Goal: Navigation & Orientation: Find specific page/section

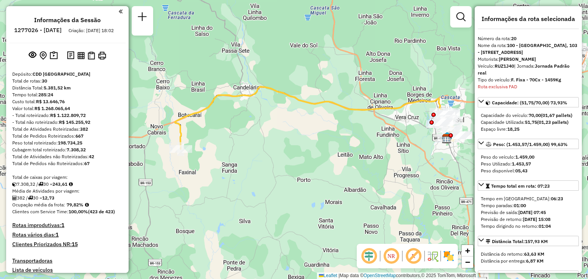
select select "**********"
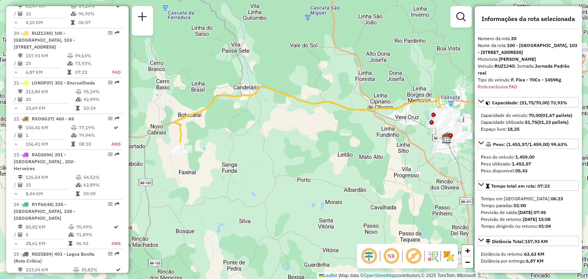
click at [245, 129] on div "Janela de atendimento Grade de atendimento Capacidade Transportadoras Veículos …" at bounding box center [294, 139] width 588 height 279
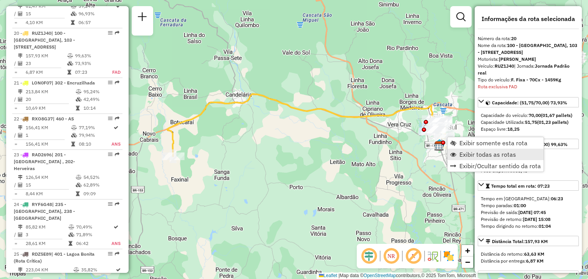
click at [451, 154] on span "Exibir todas as rotas" at bounding box center [453, 155] width 6 height 6
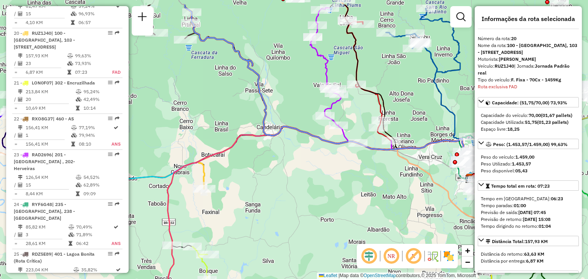
drag, startPoint x: 328, startPoint y: 77, endPoint x: 395, endPoint y: 145, distance: 95.5
click at [398, 144] on div "Janela de atendimento Grade de atendimento Capacidade Transportadoras Veículos …" at bounding box center [294, 139] width 588 height 279
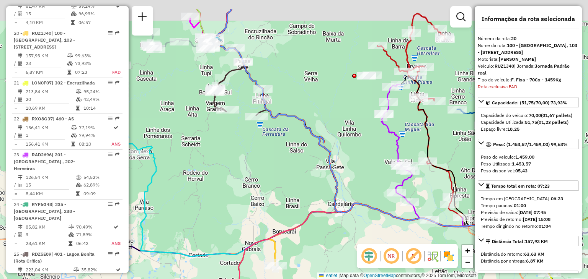
drag, startPoint x: 233, startPoint y: 74, endPoint x: 269, endPoint y: 120, distance: 58.3
click at [273, 126] on icon at bounding box center [380, 134] width 329 height 251
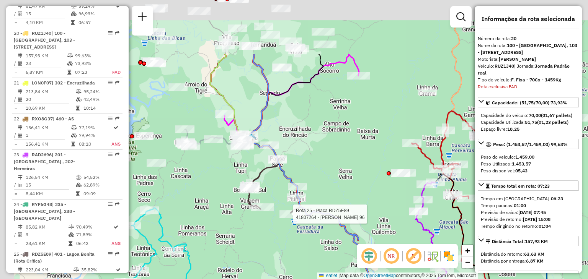
drag, startPoint x: 240, startPoint y: 57, endPoint x: 262, endPoint y: 135, distance: 80.9
click at [262, 135] on div "Rota 25 - Placa RDZ5E89 41807264 - [PERSON_NAME] 96 Rota 25 - Placa RDZ5E89 418…" at bounding box center [294, 139] width 588 height 279
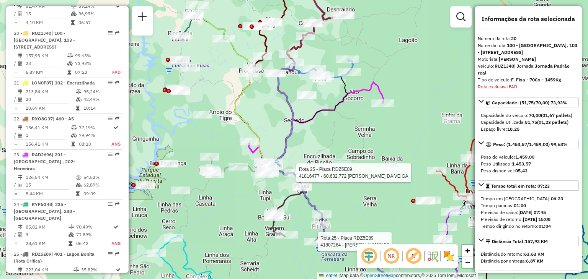
drag, startPoint x: 288, startPoint y: 93, endPoint x: 314, endPoint y: 119, distance: 37.3
click at [314, 119] on icon at bounding box center [356, 196] width 162 height 275
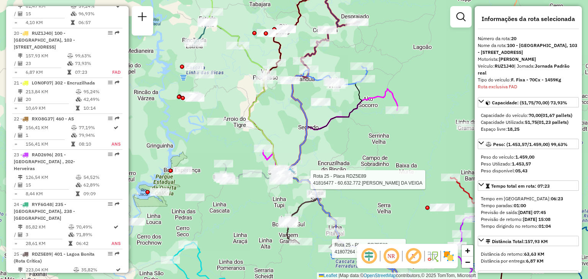
drag, startPoint x: 238, startPoint y: 214, endPoint x: 241, endPoint y: 218, distance: 4.6
click at [244, 218] on div "Rota 25 - Placa RDZ5E89 41807264 - [PERSON_NAME] 96 Rota 25 - Placa RDZ5E89 418…" at bounding box center [294, 139] width 588 height 279
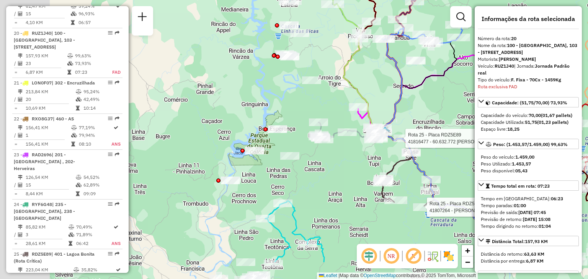
drag, startPoint x: 186, startPoint y: 215, endPoint x: 277, endPoint y: 169, distance: 102.2
click at [277, 169] on div "Rota 25 - Placa RDZ5E89 41807264 - [PERSON_NAME] 96 Rota 25 - Placa RDZ5E89 418…" at bounding box center [294, 139] width 588 height 279
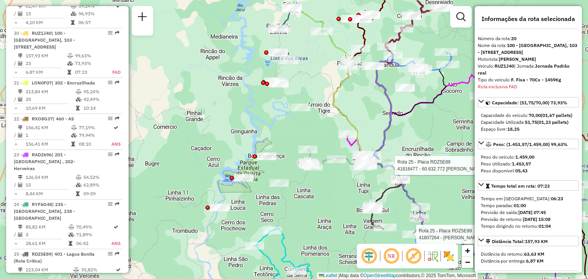
drag, startPoint x: 300, startPoint y: 131, endPoint x: 284, endPoint y: 165, distance: 37.5
click at [284, 165] on div "Rota 25 - Placa RDZ5E89 41807264 - [PERSON_NAME] 96 Rota 25 - Placa RDZ5E89 418…" at bounding box center [294, 139] width 588 height 279
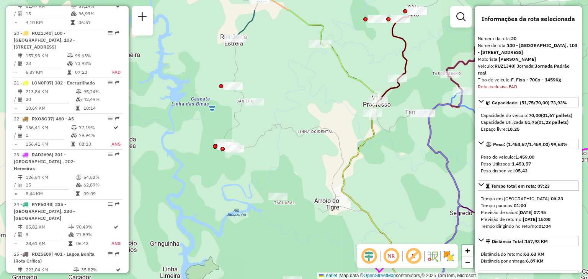
drag, startPoint x: 308, startPoint y: 86, endPoint x: 285, endPoint y: 108, distance: 31.7
click at [285, 108] on div "Rota 25 - Placa RDZ5E89 41807264 - [PERSON_NAME] 96 Rota 25 - Placa RDZ5E89 418…" at bounding box center [294, 139] width 588 height 279
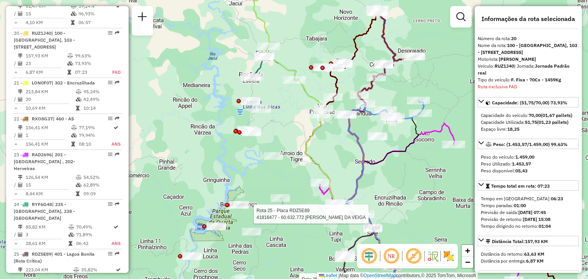
drag, startPoint x: 303, startPoint y: 156, endPoint x: 297, endPoint y: 151, distance: 8.2
click at [297, 151] on icon at bounding box center [339, 137] width 219 height 335
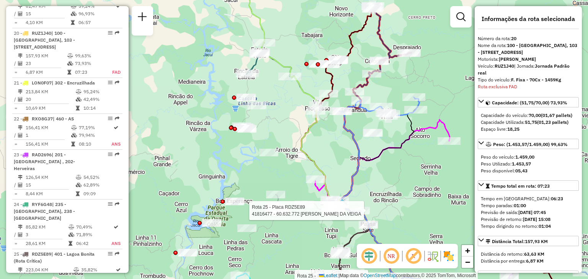
click at [313, 163] on icon at bounding box center [342, 139] width 205 height 335
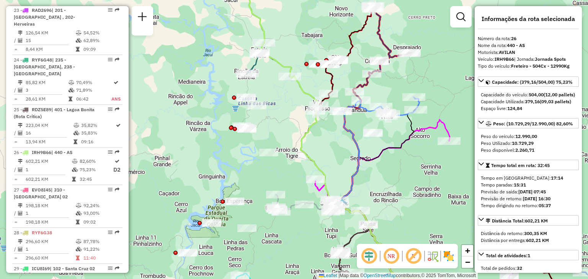
scroll to position [1356, 0]
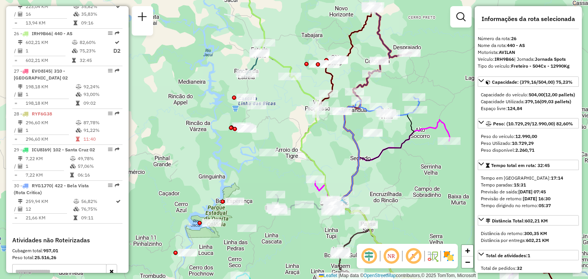
click at [418, 205] on div "Janela de atendimento Grade de atendimento Capacidade Transportadoras Veículos …" at bounding box center [294, 139] width 588 height 279
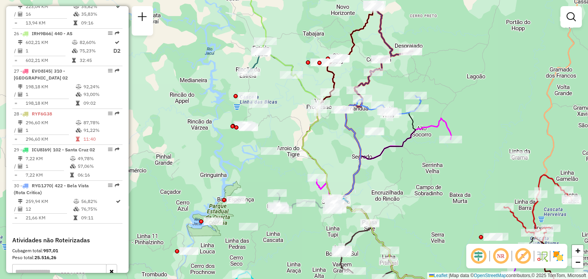
click at [319, 167] on icon at bounding box center [343, 138] width 205 height 335
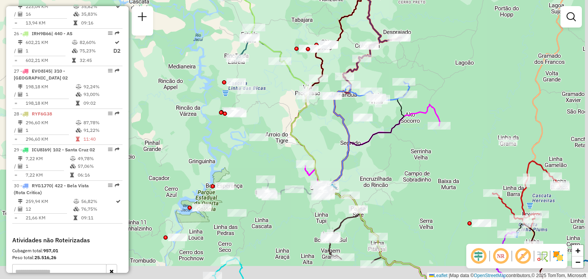
drag, startPoint x: 433, startPoint y: 215, endPoint x: 422, endPoint y: 201, distance: 17.4
click at [422, 201] on div "Janela de atendimento Grade de atendimento Capacidade Transportadoras Veículos …" at bounding box center [294, 139] width 588 height 279
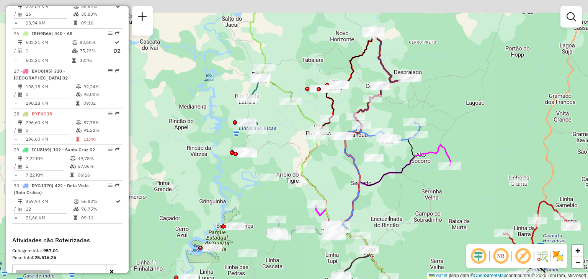
click at [432, 245] on div "Janela de atendimento Grade de atendimento Capacidade Transportadoras Veículos …" at bounding box center [294, 139] width 588 height 279
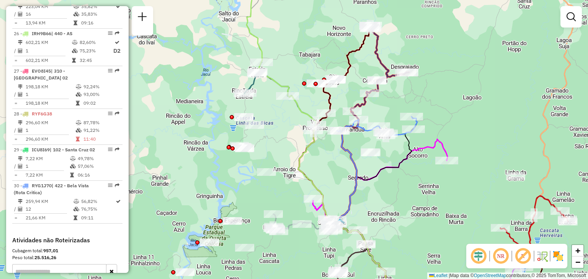
drag, startPoint x: 419, startPoint y: 224, endPoint x: 416, endPoint y: 218, distance: 6.5
click at [416, 218] on div "Janela de atendimento Grade de atendimento Capacidade Transportadoras Veículos …" at bounding box center [294, 139] width 588 height 279
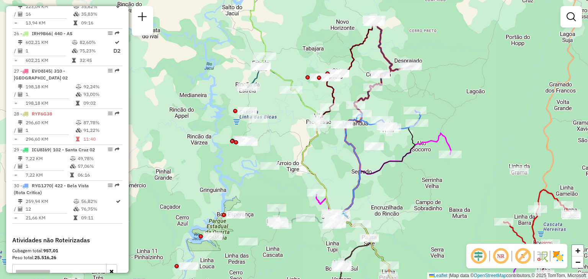
drag, startPoint x: 296, startPoint y: 150, endPoint x: 301, endPoint y: 141, distance: 10.1
click at [301, 141] on div "Janela de atendimento Grade de atendimento Capacidade Transportadoras Veículos …" at bounding box center [294, 139] width 588 height 279
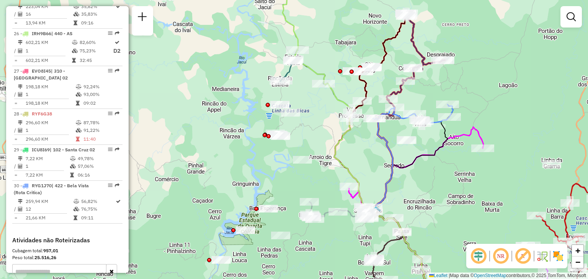
drag, startPoint x: 301, startPoint y: 141, endPoint x: 334, endPoint y: 135, distance: 33.1
click at [334, 135] on div "Janela de atendimento Grade de atendimento Capacidade Transportadoras Veículos …" at bounding box center [294, 139] width 588 height 279
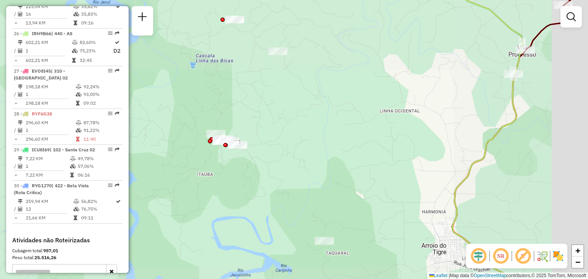
drag, startPoint x: 282, startPoint y: 135, endPoint x: 338, endPoint y: 166, distance: 64.0
click at [338, 166] on div "Janela de atendimento Grade de atendimento Capacidade Transportadoras Veículos …" at bounding box center [294, 139] width 588 height 279
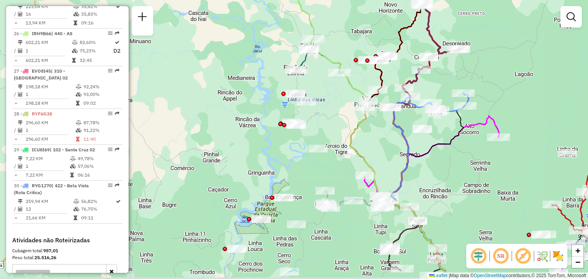
drag, startPoint x: 376, startPoint y: 211, endPoint x: 340, endPoint y: 175, distance: 51.4
click at [340, 175] on div "Janela de atendimento Grade de atendimento Capacidade Transportadoras Veículos …" at bounding box center [294, 139] width 588 height 279
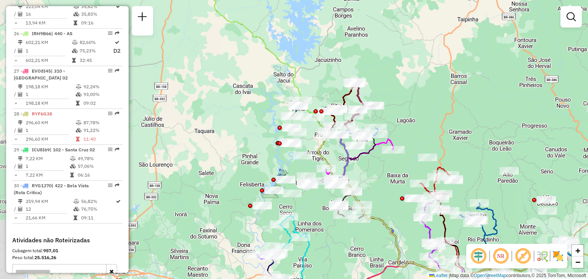
drag, startPoint x: 307, startPoint y: 155, endPoint x: 298, endPoint y: 147, distance: 12.5
click at [298, 147] on div at bounding box center [291, 144] width 19 height 8
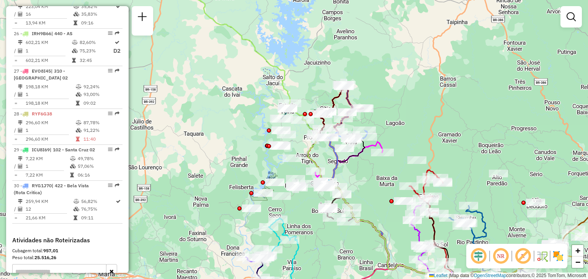
drag, startPoint x: 309, startPoint y: 137, endPoint x: 305, endPoint y: 138, distance: 4.7
click at [300, 140] on div "Janela de atendimento Grade de atendimento Capacidade Transportadoras Veículos …" at bounding box center [294, 139] width 588 height 279
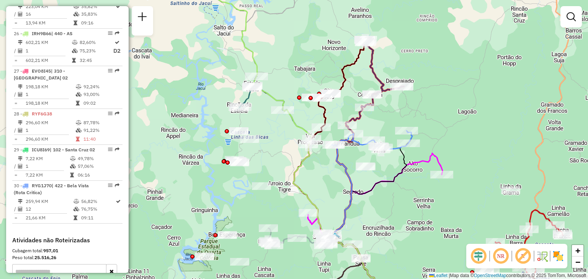
click at [290, 190] on div "Janela de atendimento Grade de atendimento Capacidade Transportadoras Veículos …" at bounding box center [294, 139] width 588 height 279
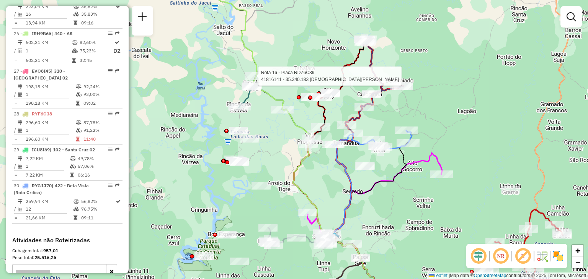
select select "**********"
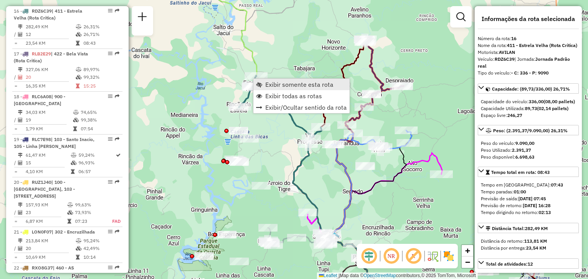
scroll to position [921, 0]
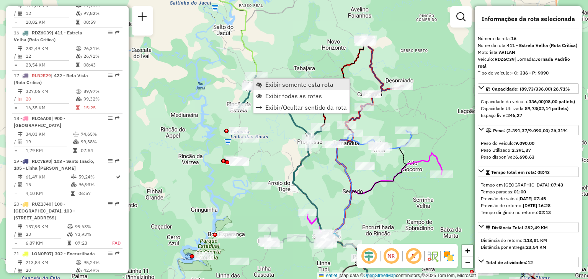
click at [277, 90] on link "Exibir somente esta rota" at bounding box center [301, 84] width 96 height 11
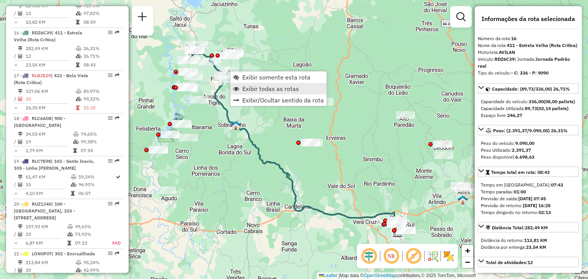
click at [261, 88] on span "Exibir todas as rotas" at bounding box center [270, 89] width 57 height 6
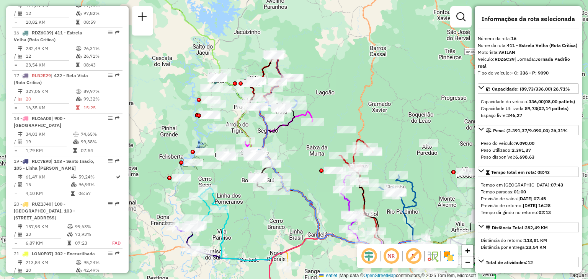
drag, startPoint x: 227, startPoint y: 106, endPoint x: 249, endPoint y: 135, distance: 36.5
click at [249, 135] on icon at bounding box center [293, 131] width 257 height 262
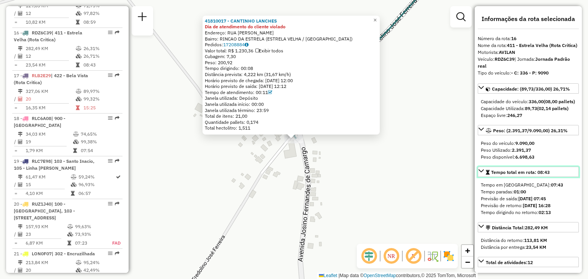
click at [544, 175] on span "Tempo total em rota: 08:43" at bounding box center [520, 172] width 59 height 6
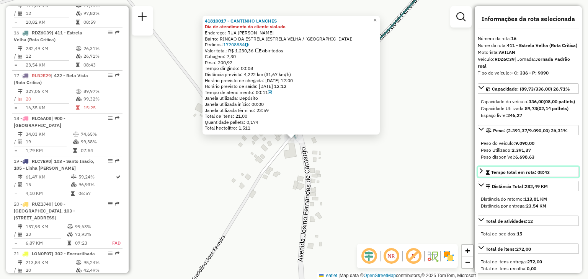
click at [544, 175] on span "Tempo total em rota: 08:43" at bounding box center [520, 172] width 59 height 6
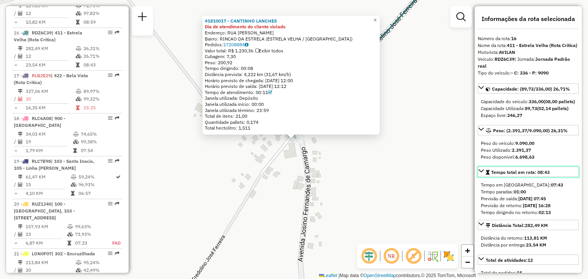
click at [544, 175] on span "Tempo total em rota: 08:43" at bounding box center [520, 172] width 59 height 6
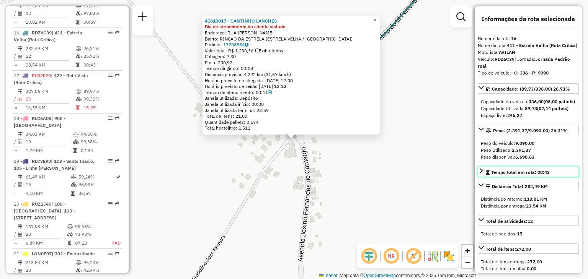
click at [547, 176] on div "Tempo total em rota: 08:43" at bounding box center [518, 172] width 64 height 7
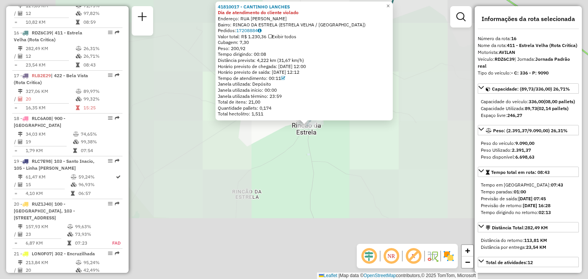
drag, startPoint x: 332, startPoint y: 201, endPoint x: 331, endPoint y: 148, distance: 52.8
click at [331, 148] on div "41810017 - CANTINHO LANCHES Dia de atendimento do cliente violado Endereço: RUA…" at bounding box center [294, 139] width 588 height 279
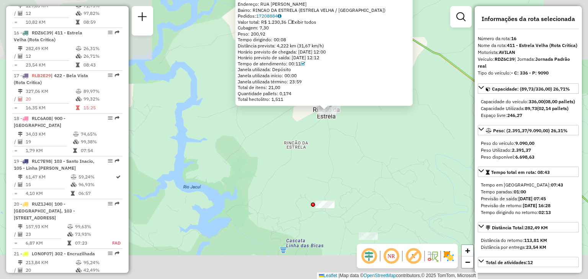
drag, startPoint x: 332, startPoint y: 190, endPoint x: 339, endPoint y: 150, distance: 39.9
click at [339, 150] on div "41810017 - CANTINHO LANCHES Dia de atendimento do cliente violado Endereço: RUA…" at bounding box center [294, 139] width 588 height 279
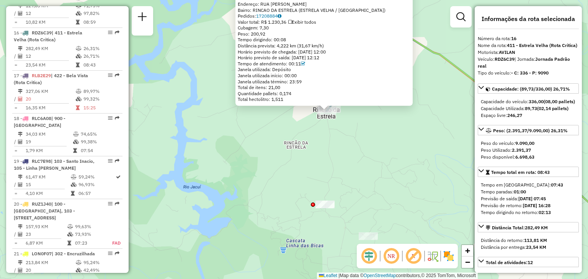
click at [332, 163] on div "41810017 - CANTINHO LANCHES Dia de atendimento do cliente violado Endereço: RUA…" at bounding box center [294, 139] width 588 height 279
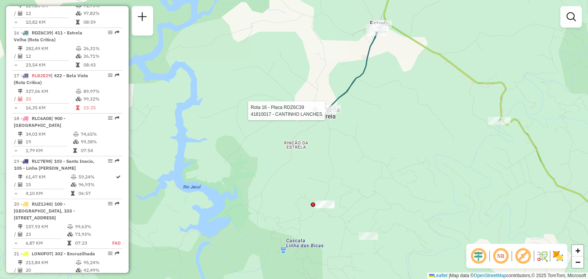
select select "**********"
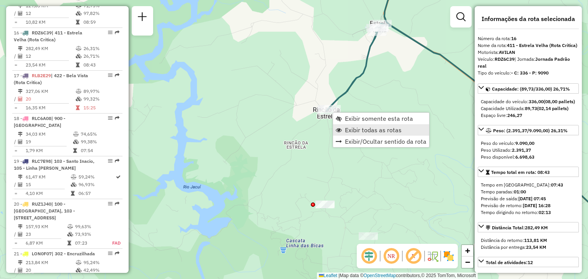
click at [345, 129] on span "Exibir todas as rotas" at bounding box center [373, 130] width 57 height 6
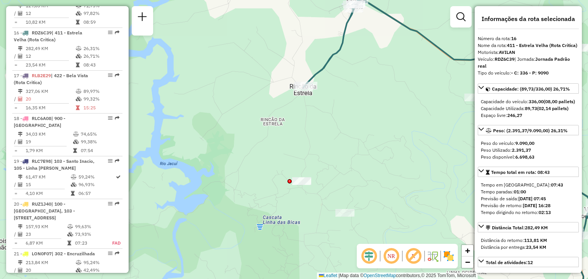
drag, startPoint x: 366, startPoint y: 168, endPoint x: 341, endPoint y: 142, distance: 35.7
click at [341, 143] on div "Janela de atendimento Grade de atendimento Capacidade Transportadoras Veículos …" at bounding box center [294, 139] width 588 height 279
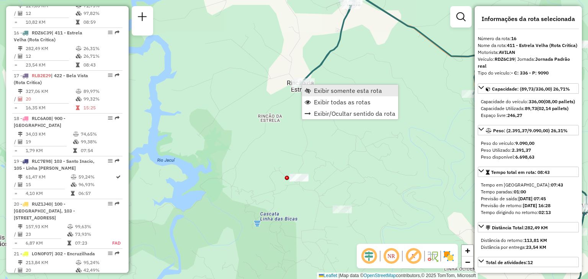
click at [310, 89] on span "Exibir somente esta rota" at bounding box center [308, 91] width 6 height 6
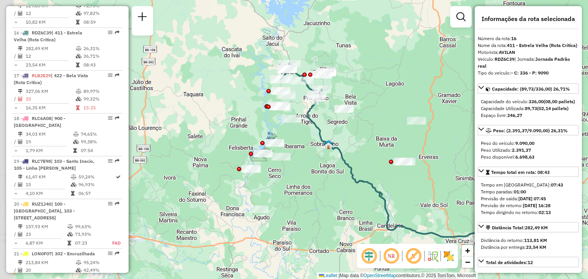
drag, startPoint x: 254, startPoint y: 142, endPoint x: 347, endPoint y: 161, distance: 94.5
click at [347, 161] on icon at bounding box center [399, 172] width 185 height 164
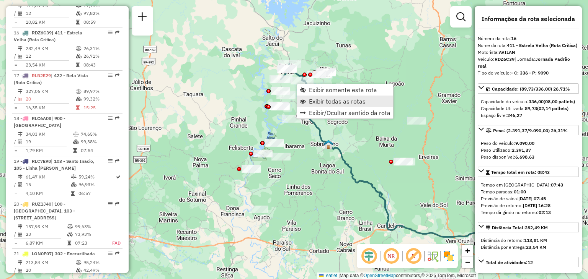
click at [321, 103] on span "Exibir todas as rotas" at bounding box center [337, 101] width 57 height 6
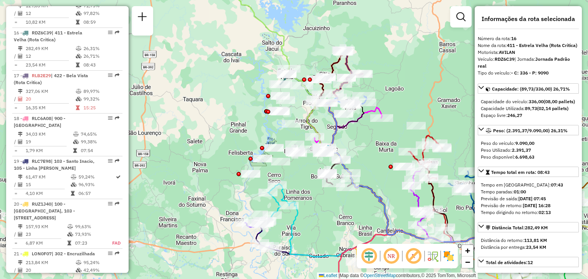
drag, startPoint x: 249, startPoint y: 77, endPoint x: 263, endPoint y: 100, distance: 26.6
click at [248, 106] on div "Janela de atendimento Grade de atendimento Capacidade Transportadoras Veículos …" at bounding box center [294, 139] width 588 height 279
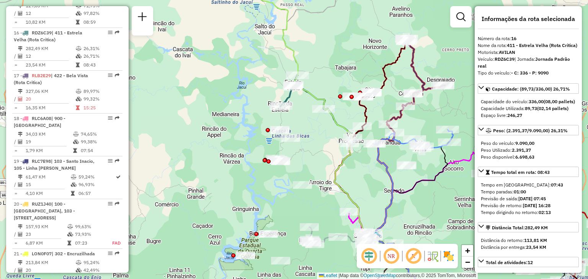
drag, startPoint x: 342, startPoint y: 154, endPoint x: 329, endPoint y: 146, distance: 14.9
click at [337, 145] on div "Janela de atendimento Grade de atendimento Capacidade Transportadoras Veículos …" at bounding box center [294, 139] width 588 height 279
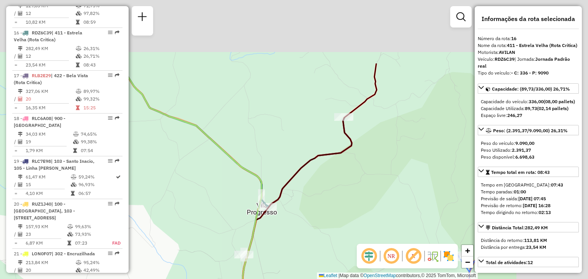
drag, startPoint x: 313, startPoint y: 170, endPoint x: 289, endPoint y: 198, distance: 36.4
click at [289, 199] on div "Janela de atendimento Grade de atendimento Capacidade Transportadoras Veículos …" at bounding box center [294, 139] width 588 height 279
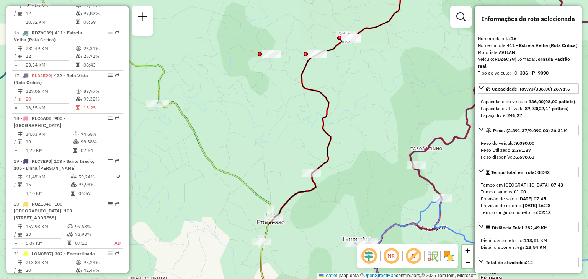
drag, startPoint x: 344, startPoint y: 134, endPoint x: 347, endPoint y: 144, distance: 11.0
click at [347, 144] on div "Janela de atendimento Grade de atendimento Capacidade Transportadoras Veículos …" at bounding box center [294, 139] width 588 height 279
click at [269, 58] on div at bounding box center [271, 54] width 19 height 8
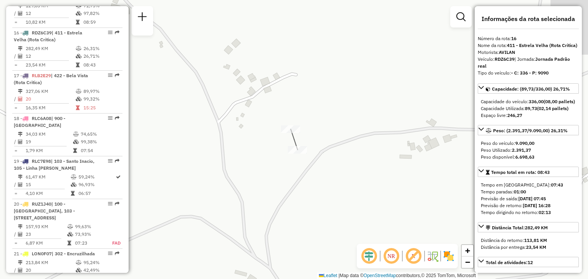
drag, startPoint x: 339, startPoint y: 154, endPoint x: 343, endPoint y: 152, distance: 4.1
click at [341, 155] on div "Janela de atendimento Grade de atendimento Capacidade Transportadoras Veículos …" at bounding box center [294, 139] width 588 height 279
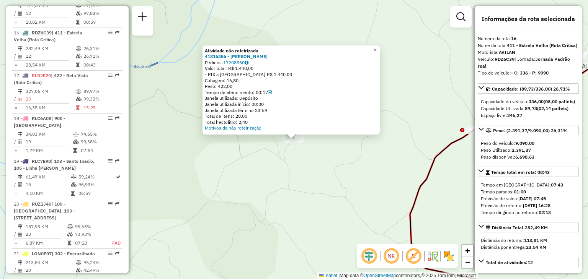
click at [335, 156] on div "Atividade não roteirizada 41816356 - [PERSON_NAME]: 17208550 Valor total: R$ 1.…" at bounding box center [294, 139] width 588 height 279
drag, startPoint x: 422, startPoint y: 196, endPoint x: 331, endPoint y: 162, distance: 97.7
click at [332, 164] on div "Atividade não roteirizada 41816356 - [PERSON_NAME]: 17208550 Valor total: R$ 1.…" at bounding box center [294, 139] width 588 height 279
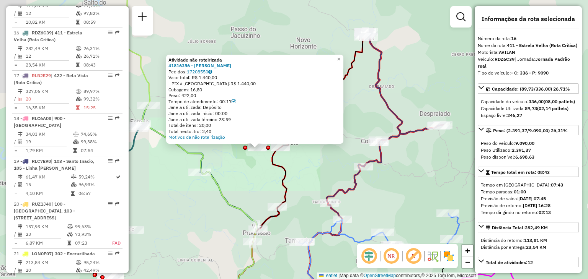
drag, startPoint x: 352, startPoint y: 176, endPoint x: 320, endPoint y: 174, distance: 32.3
click at [320, 174] on div "Atividade não roteirizada 41816356 - [PERSON_NAME]: 17208550 Valor total: R$ 1.…" at bounding box center [294, 139] width 588 height 279
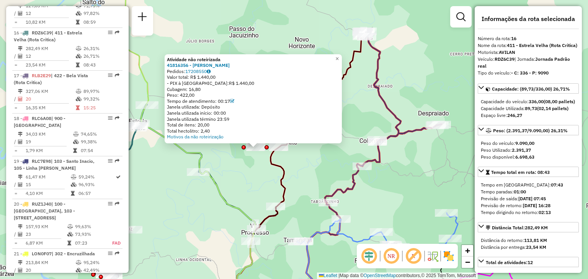
click at [325, 166] on div "Atividade não roteirizada 41816356 - [PERSON_NAME]: 17208550 Valor total: R$ 1.…" at bounding box center [294, 139] width 588 height 279
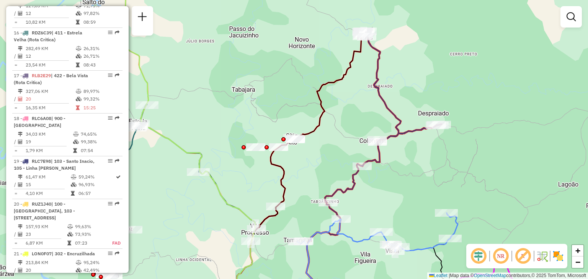
drag, startPoint x: 324, startPoint y: 140, endPoint x: 324, endPoint y: 114, distance: 25.6
click at [324, 114] on div "Janela de atendimento Grade de atendimento Capacidade Transportadoras Veículos …" at bounding box center [294, 139] width 588 height 279
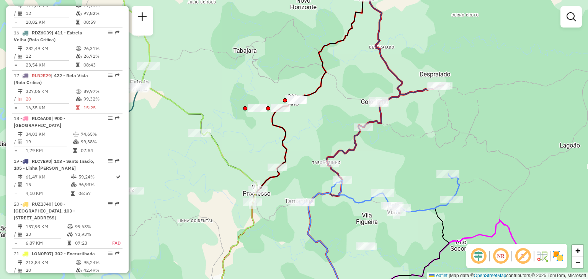
drag, startPoint x: 362, startPoint y: 168, endPoint x: 370, endPoint y: 127, distance: 41.2
click at [370, 127] on div "Janela de atendimento Grade de atendimento Capacidade Transportadoras Veículos …" at bounding box center [294, 139] width 588 height 279
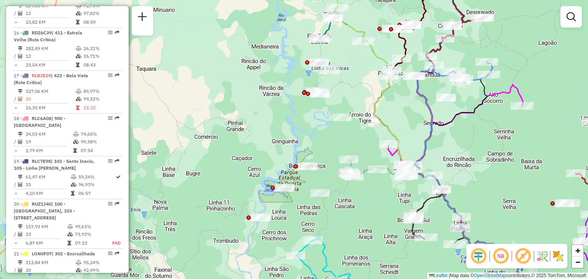
drag, startPoint x: 319, startPoint y: 95, endPoint x: 312, endPoint y: 134, distance: 38.9
click at [308, 137] on div "Janela de atendimento Grade de atendimento Capacidade Transportadoras Veículos …" at bounding box center [294, 139] width 588 height 279
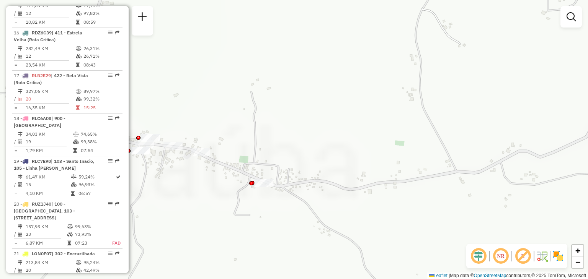
drag, startPoint x: 294, startPoint y: 152, endPoint x: 315, endPoint y: 158, distance: 21.2
click at [315, 158] on div "Janela de atendimento Grade de atendimento Capacidade Transportadoras Veículos …" at bounding box center [294, 139] width 588 height 279
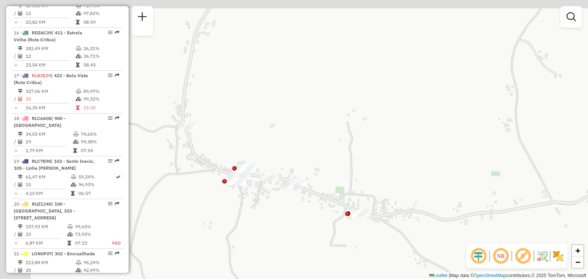
drag, startPoint x: 282, startPoint y: 143, endPoint x: 329, endPoint y: 155, distance: 49.3
click at [329, 155] on div "Janela de atendimento Grade de atendimento Capacidade Transportadoras Veículos …" at bounding box center [294, 139] width 588 height 279
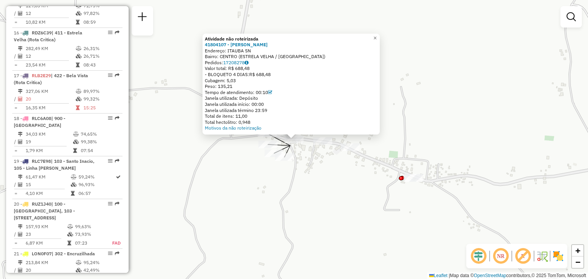
click at [278, 169] on div "Atividade não roteirizada 41804107 - [PERSON_NAME]: ITAUBA SN Bairro: [GEOGRAPH…" at bounding box center [294, 139] width 588 height 279
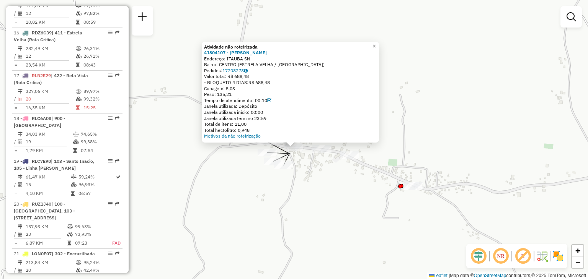
click at [238, 169] on div "Atividade não roteirizada 41804107 - [PERSON_NAME]: ITAUBA SN Bairro: [GEOGRAPH…" at bounding box center [294, 139] width 588 height 279
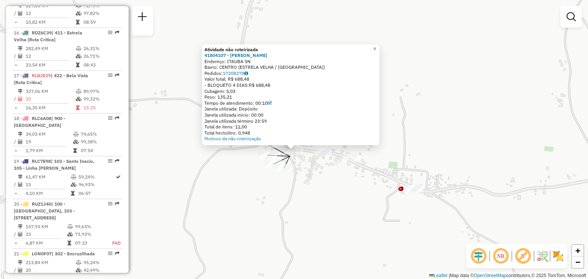
click at [239, 170] on div "Atividade não roteirizada 41804107 - [PERSON_NAME]: ITAUBA SN Bairro: [GEOGRAPH…" at bounding box center [294, 139] width 588 height 279
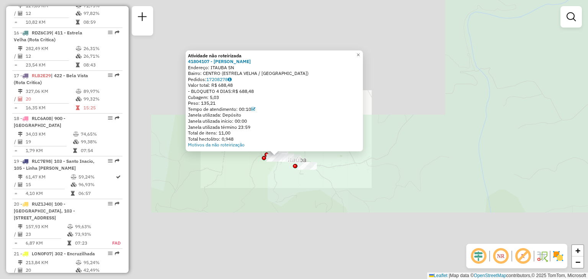
drag, startPoint x: 423, startPoint y: 132, endPoint x: 411, endPoint y: 126, distance: 13.9
click at [419, 130] on div "Atividade não roteirizada 41804107 - [PERSON_NAME]: ITAUBA SN Bairro: [GEOGRAPH…" at bounding box center [294, 139] width 588 height 279
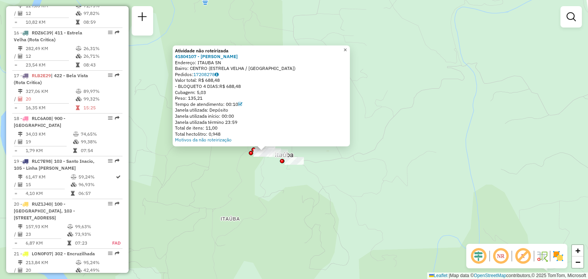
click at [347, 48] on span "×" at bounding box center [344, 50] width 3 height 7
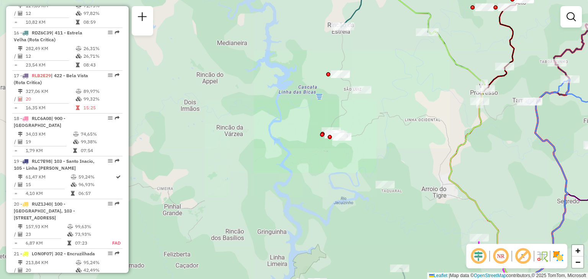
drag, startPoint x: 399, startPoint y: 111, endPoint x: 344, endPoint y: 201, distance: 105.6
click at [347, 204] on div "Janela de atendimento Grade de atendimento Capacidade Transportadoras Veículos …" at bounding box center [294, 139] width 588 height 279
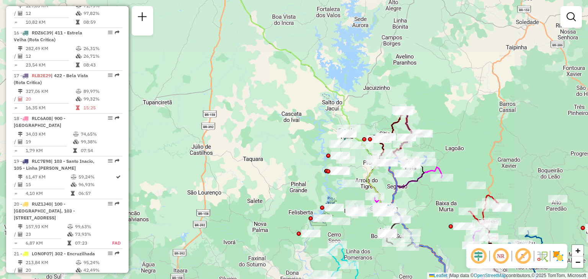
drag, startPoint x: 430, startPoint y: 207, endPoint x: 337, endPoint y: 129, distance: 121.1
click at [338, 129] on div "Janela de atendimento Grade de atendimento Capacidade Transportadoras Veículos …" at bounding box center [294, 139] width 588 height 279
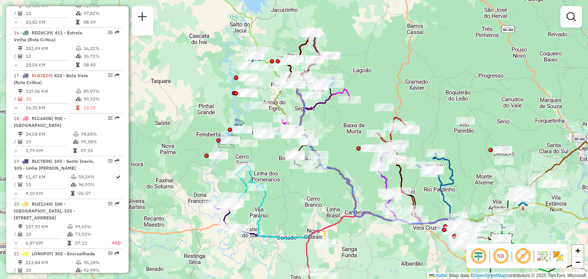
drag, startPoint x: 336, startPoint y: 140, endPoint x: 323, endPoint y: 113, distance: 30.5
click at [317, 113] on div "Janela de atendimento Grade de atendimento Capacidade Transportadoras Veículos …" at bounding box center [294, 139] width 588 height 279
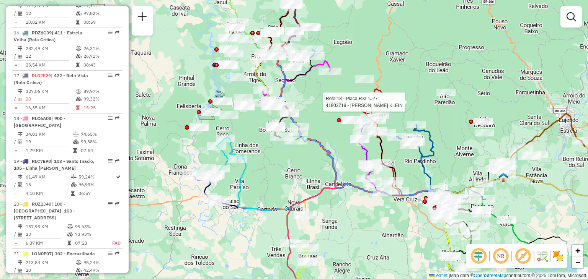
select select "**********"
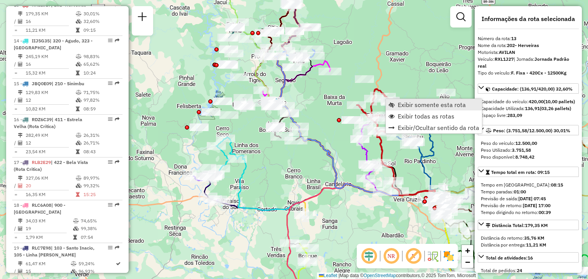
scroll to position [806, 0]
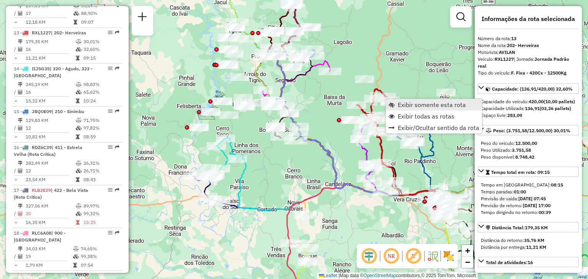
click at [393, 105] on span "Exibir somente esta rota" at bounding box center [391, 105] width 6 height 6
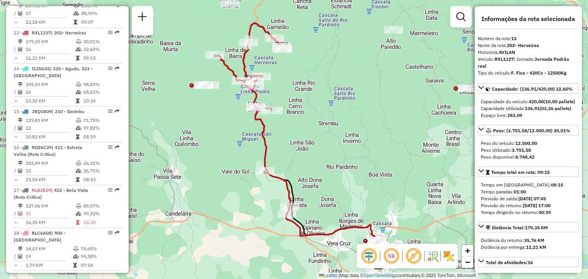
drag, startPoint x: 265, startPoint y: 99, endPoint x: 268, endPoint y: 106, distance: 7.4
click at [268, 106] on div "Janela de atendimento Grade de atendimento Capacidade Transportadoras Veículos …" at bounding box center [294, 139] width 588 height 279
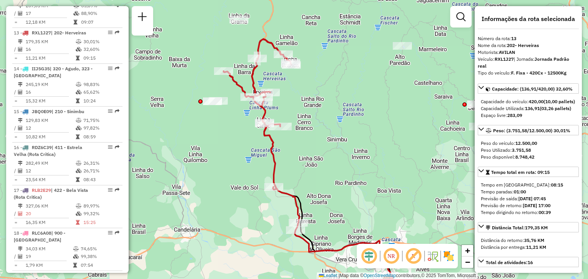
drag, startPoint x: 327, startPoint y: 183, endPoint x: 329, endPoint y: 191, distance: 8.5
click at [329, 191] on div "Janela de atendimento Grade de atendimento Capacidade Transportadoras Veículos …" at bounding box center [294, 139] width 588 height 279
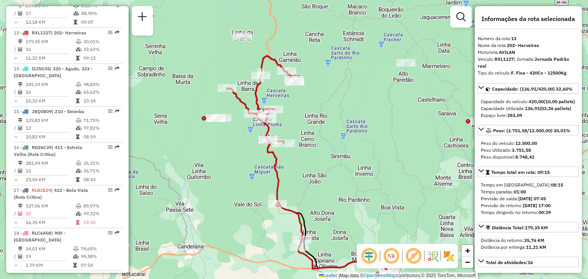
drag, startPoint x: 308, startPoint y: 181, endPoint x: 310, endPoint y: 187, distance: 6.4
click at [310, 187] on div "Janela de atendimento Grade de atendimento Capacidade Transportadoras Veículos …" at bounding box center [294, 139] width 588 height 279
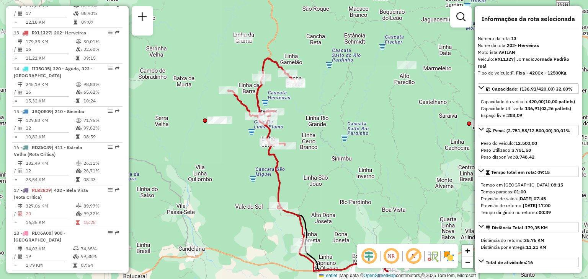
drag, startPoint x: 232, startPoint y: 135, endPoint x: 239, endPoint y: 149, distance: 15.6
click at [239, 149] on div "Janela de atendimento Grade de atendimento Capacidade Transportadoras Veículos …" at bounding box center [294, 139] width 588 height 279
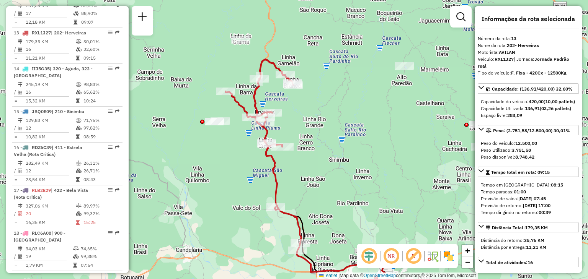
click at [320, 143] on div "Janela de atendimento Grade de atendimento Capacidade Transportadoras Veículos …" at bounding box center [294, 139] width 588 height 279
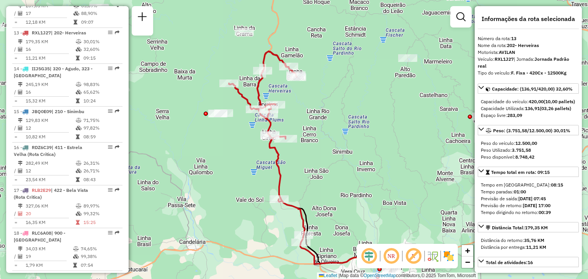
drag, startPoint x: 321, startPoint y: 139, endPoint x: 326, endPoint y: 127, distance: 13.7
click at [326, 127] on div "Janela de atendimento Grade de atendimento Capacidade Transportadoras Veículos …" at bounding box center [294, 139] width 588 height 279
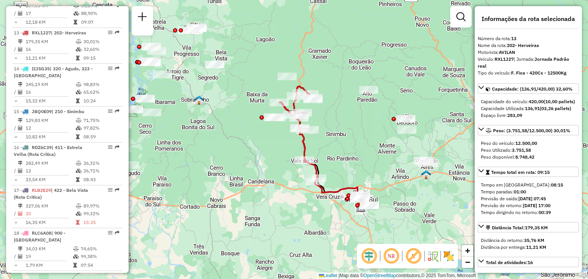
click at [348, 149] on div "Janela de atendimento Grade de atendimento Capacidade Transportadoras Veículos …" at bounding box center [294, 139] width 588 height 279
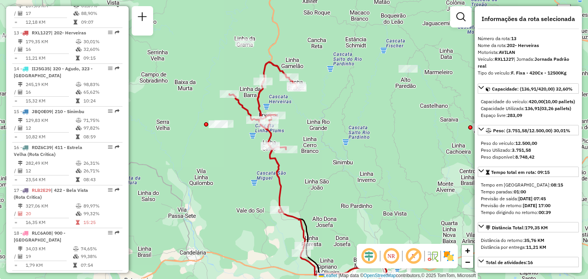
drag, startPoint x: 324, startPoint y: 140, endPoint x: 324, endPoint y: 148, distance: 8.5
click at [323, 135] on div "Janela de atendimento Grade de atendimento Capacidade Transportadoras Veículos …" at bounding box center [294, 139] width 588 height 279
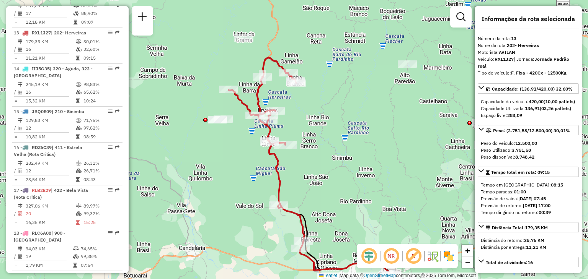
click at [315, 140] on div "Janela de atendimento Grade de atendimento Capacidade Transportadoras Veículos …" at bounding box center [294, 139] width 588 height 279
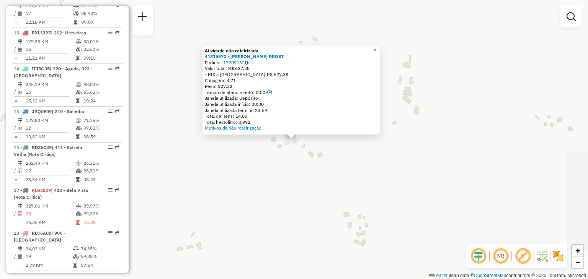
click at [270, 163] on div "Atividade não roteirizada 41815570 - [PERSON_NAME] DROST Pedidos: 17209162 Valo…" at bounding box center [294, 139] width 588 height 279
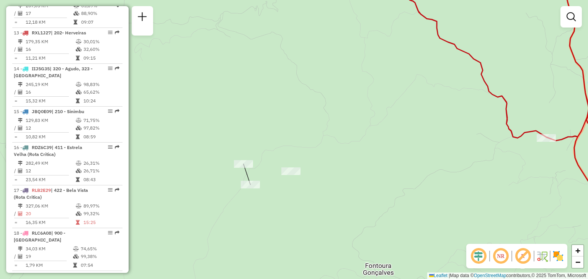
click at [280, 203] on div "Janela de atendimento Grade de atendimento Capacidade Transportadoras Veículos …" at bounding box center [294, 139] width 588 height 279
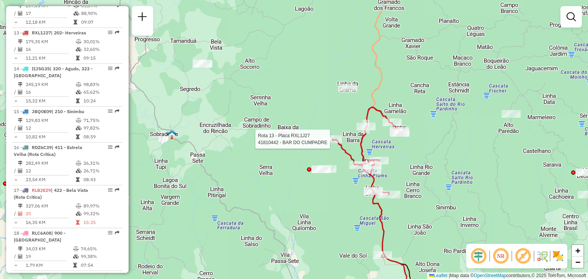
select select "**********"
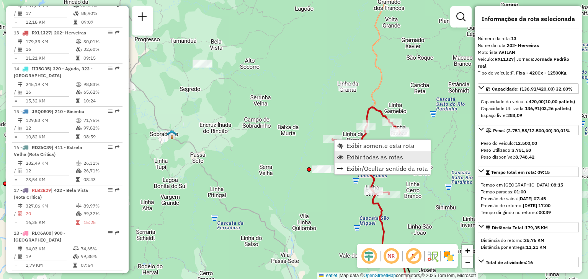
click at [382, 155] on span "Exibir todas as rotas" at bounding box center [374, 157] width 57 height 6
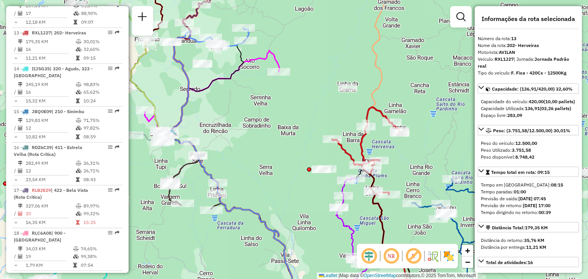
click at [254, 136] on div "Janela de atendimento Grade de atendimento Capacidade Transportadoras Veículos …" at bounding box center [294, 139] width 588 height 279
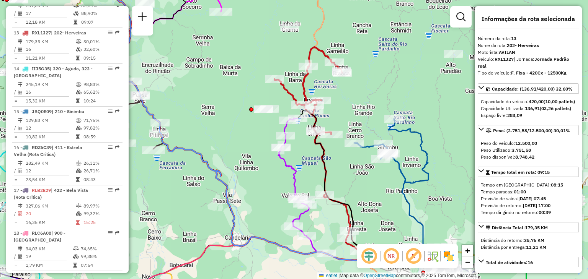
drag, startPoint x: 366, startPoint y: 195, endPoint x: 324, endPoint y: 182, distance: 43.3
click at [328, 181] on div "Janela de atendimento Grade de atendimento Capacidade Transportadoras Veículos …" at bounding box center [294, 139] width 588 height 279
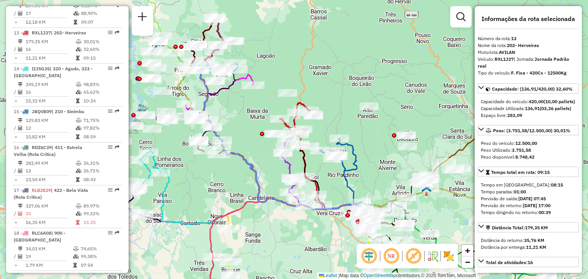
drag, startPoint x: 381, startPoint y: 177, endPoint x: 344, endPoint y: 148, distance: 46.5
click at [345, 148] on div "Janela de atendimento Grade de atendimento Capacidade Transportadoras Veículos …" at bounding box center [294, 139] width 588 height 279
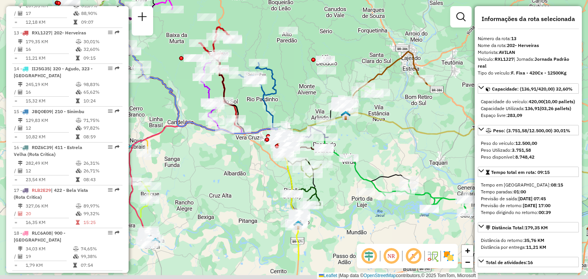
drag, startPoint x: 401, startPoint y: 190, endPoint x: 365, endPoint y: 151, distance: 52.8
click at [366, 152] on div "Janela de atendimento Grade de atendimento Capacidade Transportadoras Veículos …" at bounding box center [294, 139] width 588 height 279
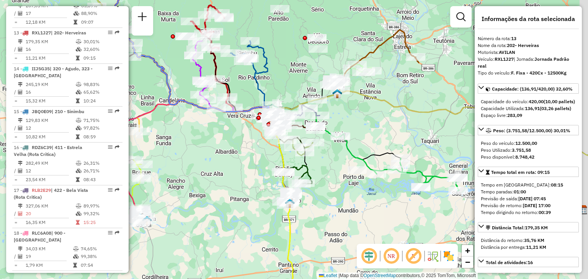
drag, startPoint x: 337, startPoint y: 189, endPoint x: 329, endPoint y: 166, distance: 24.2
click at [329, 166] on div "Janela de atendimento Grade de atendimento Capacidade Transportadoras Veículos …" at bounding box center [294, 139] width 588 height 279
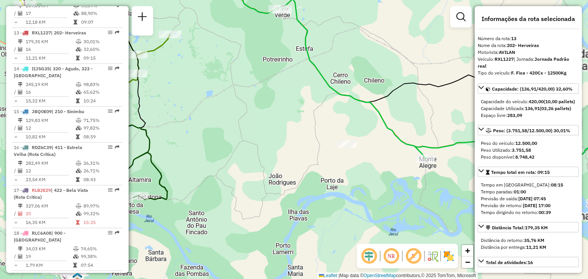
drag, startPoint x: 328, startPoint y: 183, endPoint x: 359, endPoint y: 179, distance: 32.0
click at [359, 179] on div "Janela de atendimento Grade de atendimento Capacidade Transportadoras Veículos …" at bounding box center [294, 139] width 588 height 279
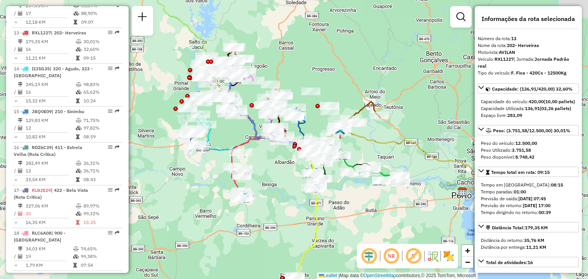
drag, startPoint x: 282, startPoint y: 186, endPoint x: 295, endPoint y: 156, distance: 33.4
click at [295, 156] on div "Janela de atendimento Grade de atendimento Capacidade Transportadoras Veículos …" at bounding box center [294, 139] width 588 height 279
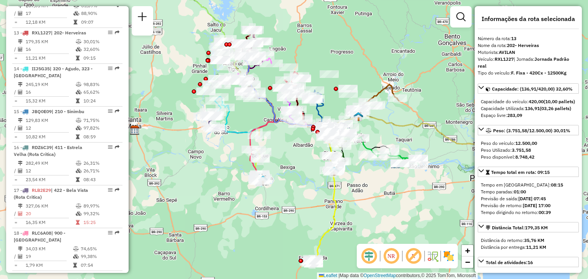
drag, startPoint x: 228, startPoint y: 135, endPoint x: 235, endPoint y: 165, distance: 31.5
click at [235, 134] on icon at bounding box center [275, 120] width 101 height 28
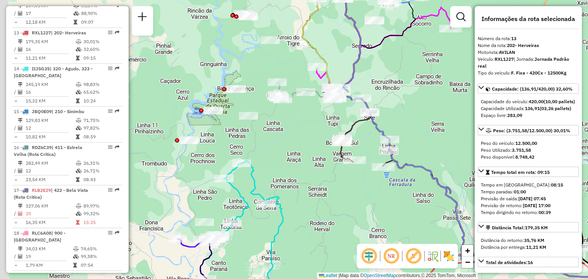
drag, startPoint x: 231, startPoint y: 158, endPoint x: 244, endPoint y: 147, distance: 17.2
click at [244, 147] on div "Janela de atendimento Grade de atendimento Capacidade Transportadoras Veículos …" at bounding box center [294, 139] width 588 height 279
